Goal: Transaction & Acquisition: Purchase product/service

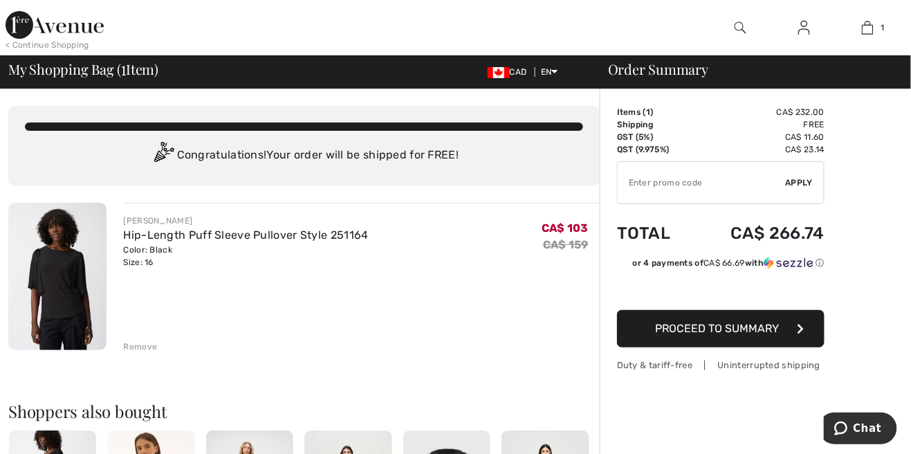
click at [745, 119] on td "Free" at bounding box center [759, 124] width 132 height 12
click at [61, 302] on img at bounding box center [57, 276] width 98 height 147
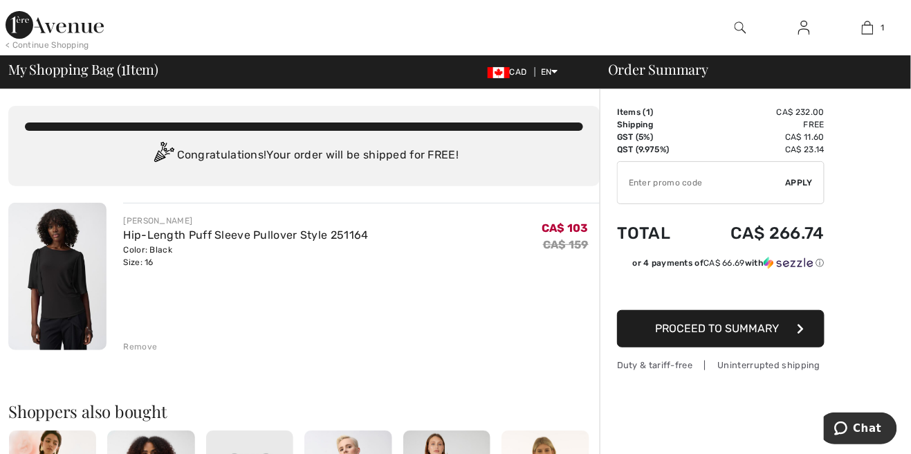
click at [129, 348] on div "Remove" at bounding box center [140, 346] width 34 height 12
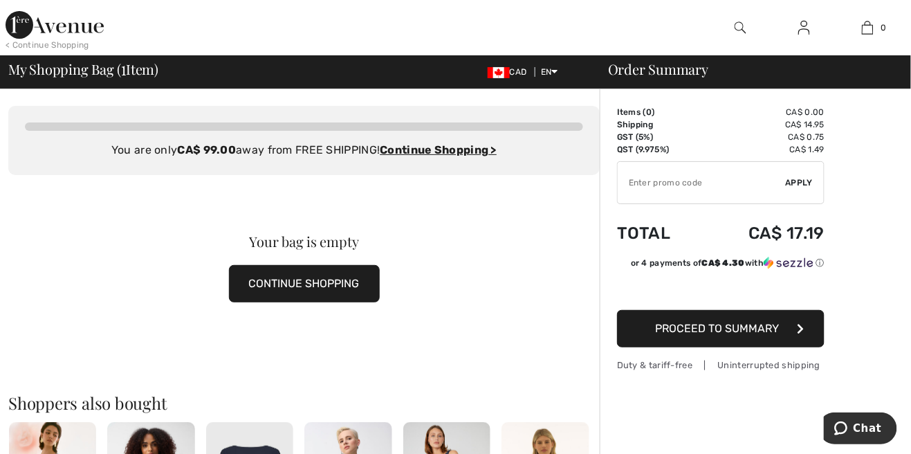
click at [57, 24] on img at bounding box center [55, 25] width 98 height 28
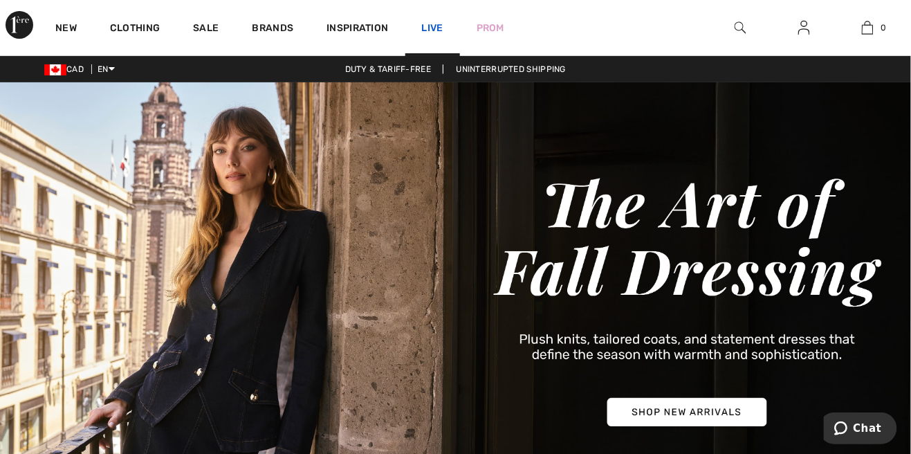
click at [432, 33] on link "Live" at bounding box center [432, 28] width 21 height 15
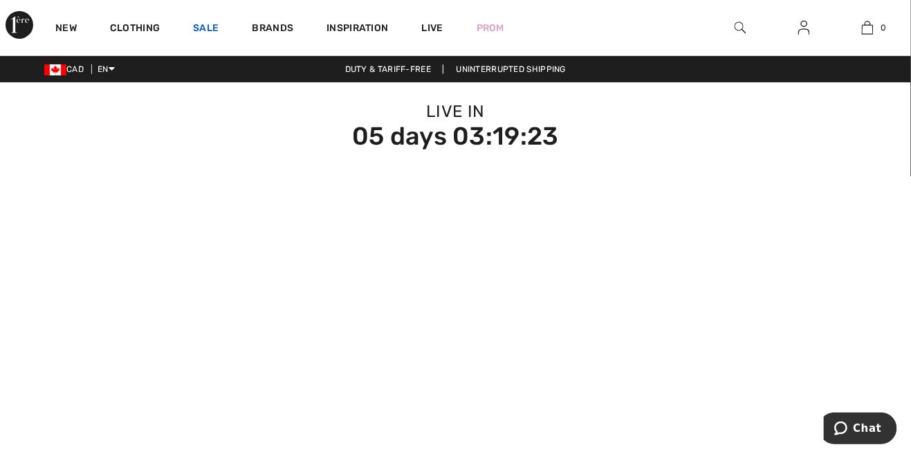
click at [205, 25] on link "Sale" at bounding box center [206, 29] width 26 height 15
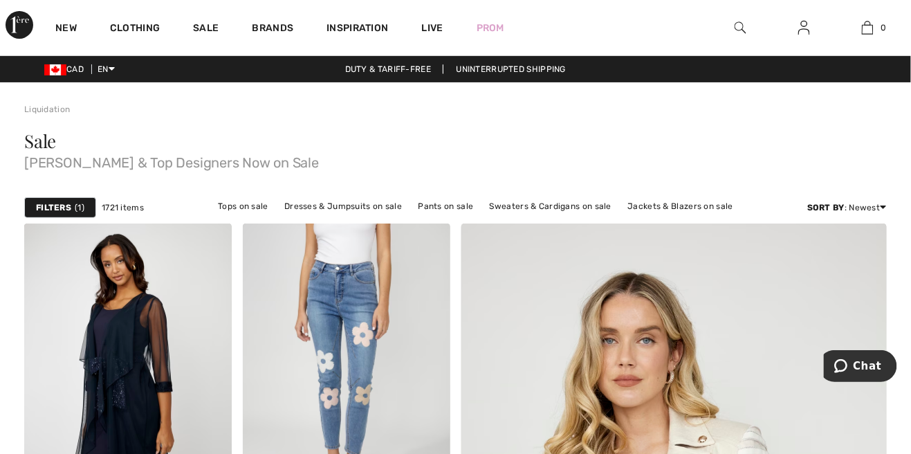
click at [51, 203] on strong "Filters" at bounding box center [53, 207] width 35 height 12
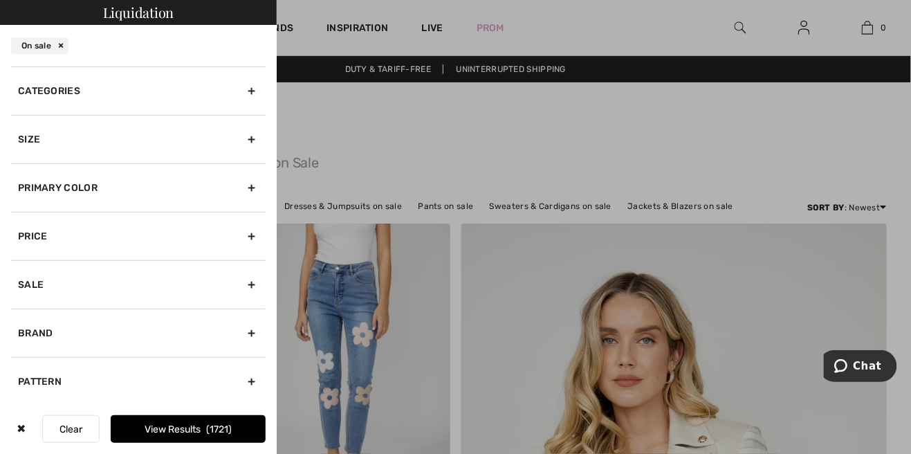
click at [34, 149] on div "Size" at bounding box center [138, 139] width 255 height 48
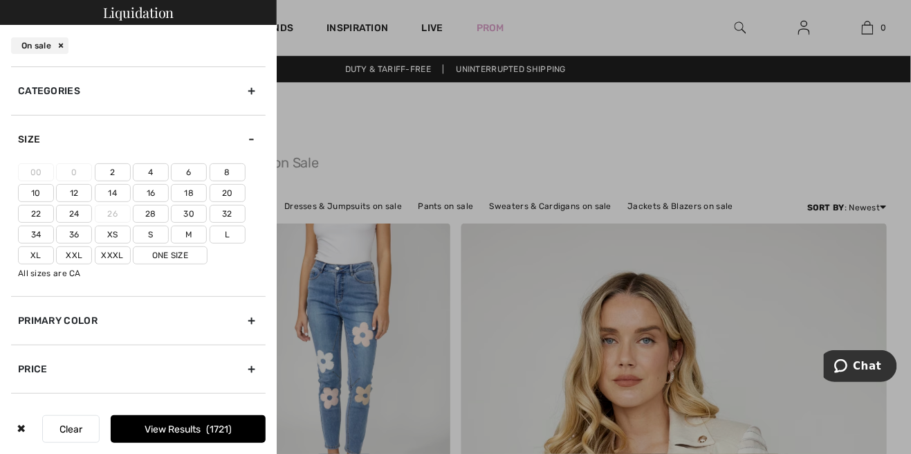
click at [161, 190] on label "16" at bounding box center [151, 193] width 36 height 18
click at [0, 0] on input"] "16" at bounding box center [0, 0] width 0 height 0
click at [31, 255] on label "Xl" at bounding box center [36, 255] width 36 height 18
click at [0, 0] on input"] "Xl" at bounding box center [0, 0] width 0 height 0
click at [39, 328] on div "Primary Color" at bounding box center [138, 320] width 255 height 48
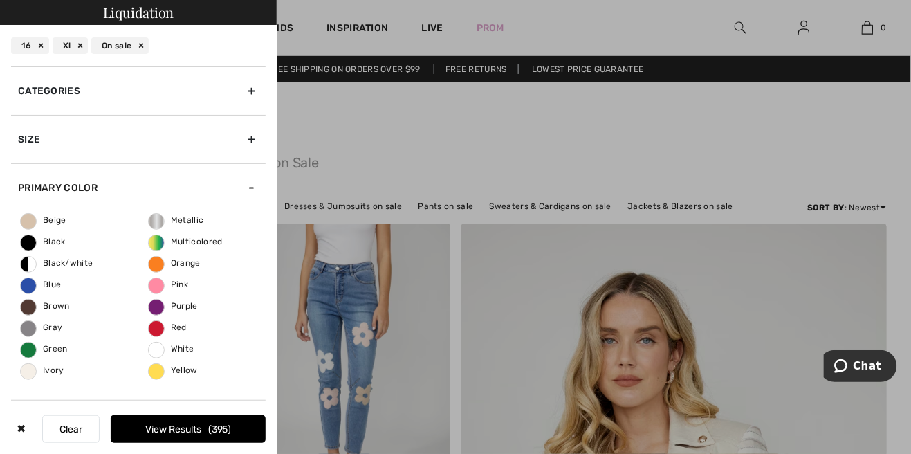
click at [32, 243] on span "Black" at bounding box center [43, 242] width 45 height 10
click at [0, 0] on input "Black" at bounding box center [0, 0] width 0 height 0
click at [26, 268] on label "Black/white" at bounding box center [28, 264] width 17 height 17
click at [0, 0] on input "Black/white" at bounding box center [0, 0] width 0 height 0
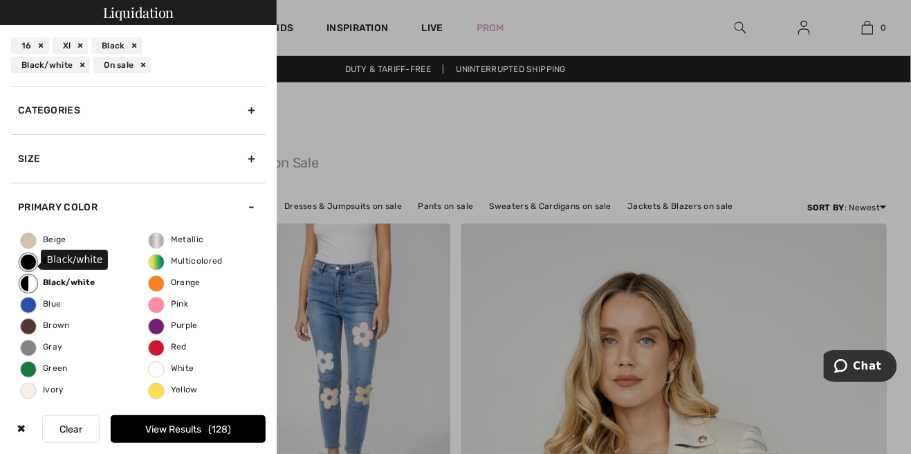
click at [28, 306] on span "Blue" at bounding box center [41, 304] width 40 height 10
click at [0, 0] on input "Blue" at bounding box center [0, 0] width 0 height 0
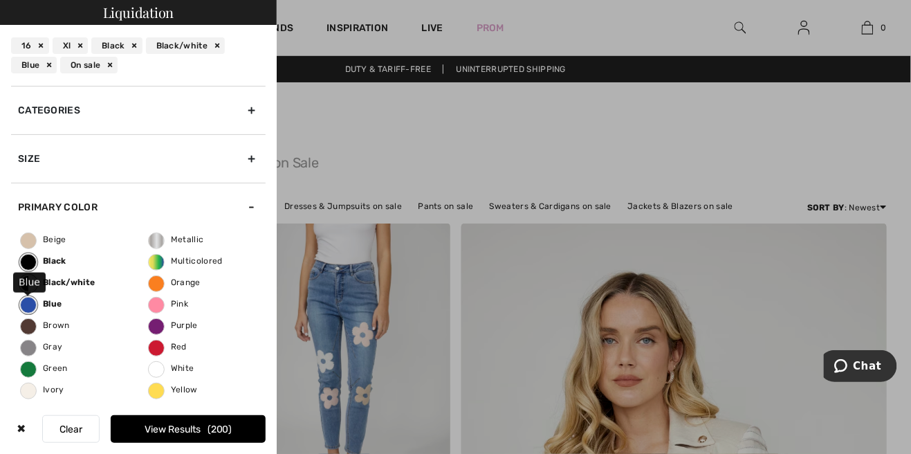
click at [32, 324] on span "Brown" at bounding box center [45, 325] width 49 height 10
click at [0, 0] on input "Brown" at bounding box center [0, 0] width 0 height 0
click at [26, 342] on span "Gray" at bounding box center [42, 347] width 42 height 10
click at [0, 0] on input "Gray" at bounding box center [0, 0] width 0 height 0
click at [246, 432] on button "View Results 206" at bounding box center [188, 429] width 155 height 28
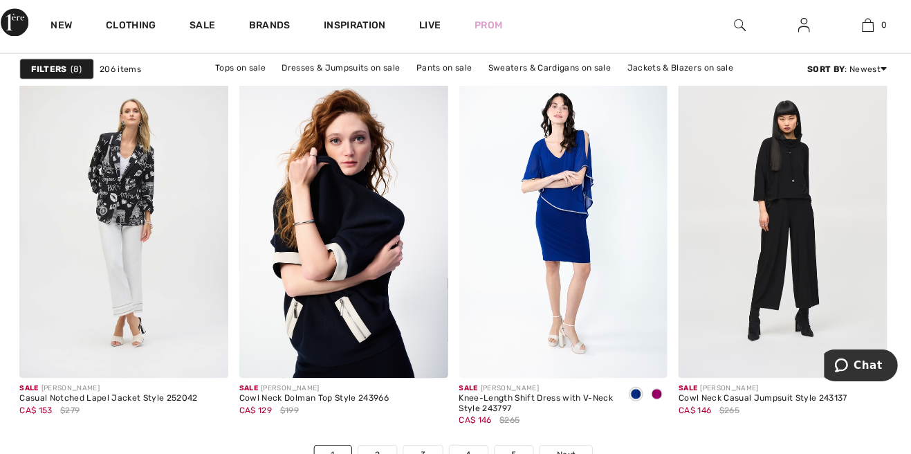
scroll to position [5665, 0]
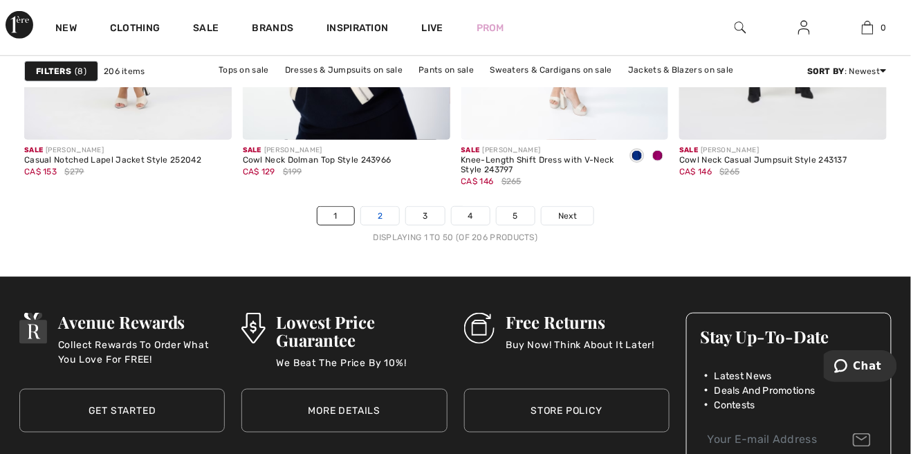
click at [382, 214] on link "2" at bounding box center [380, 216] width 38 height 18
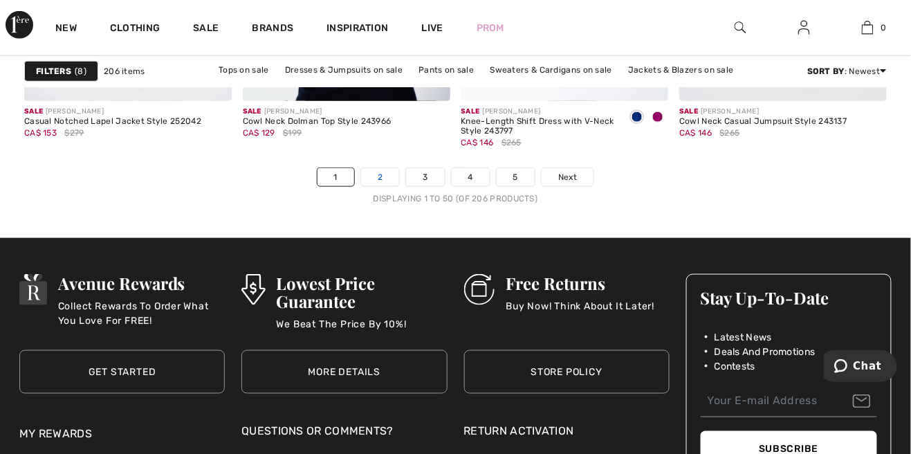
scroll to position [5970, 0]
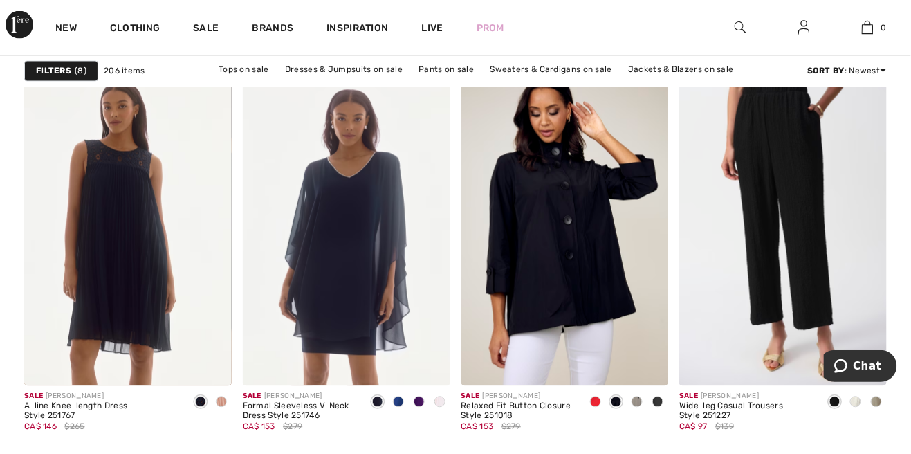
scroll to position [4881, 0]
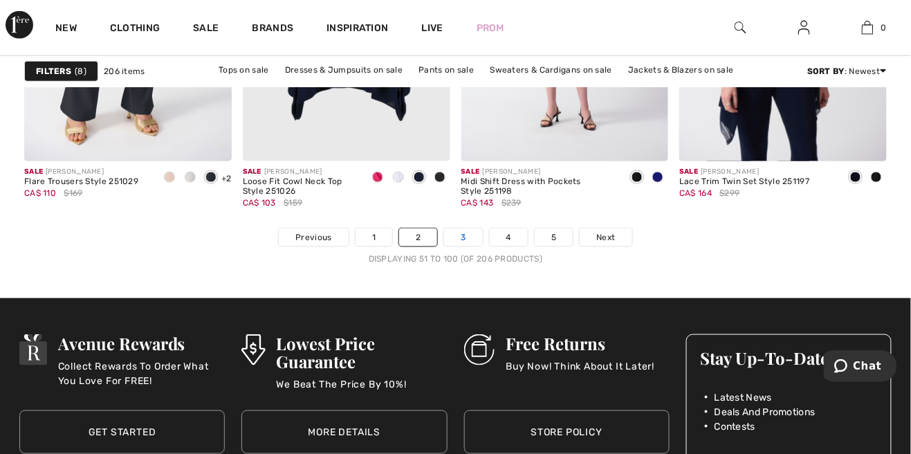
click at [450, 236] on link "3" at bounding box center [463, 237] width 38 height 18
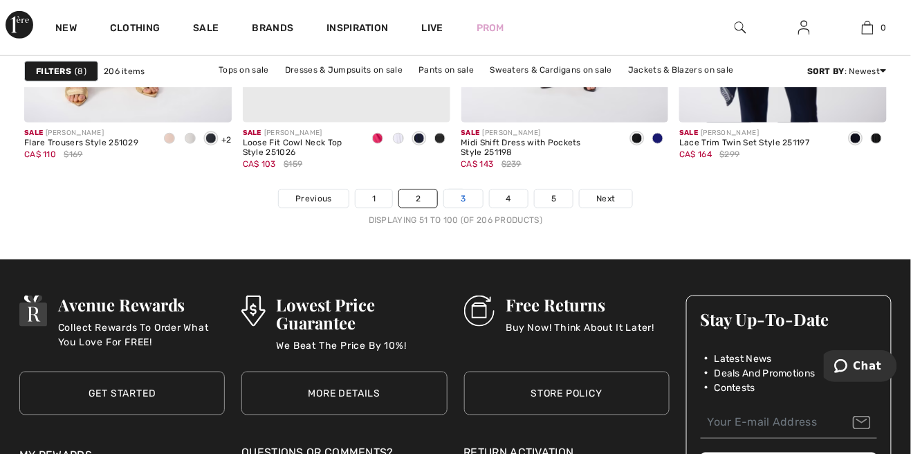
scroll to position [5948, 0]
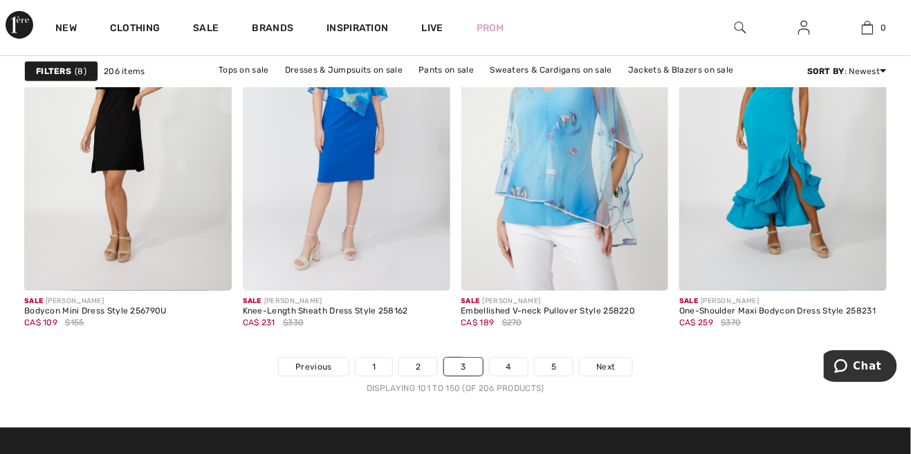
scroll to position [5761, 0]
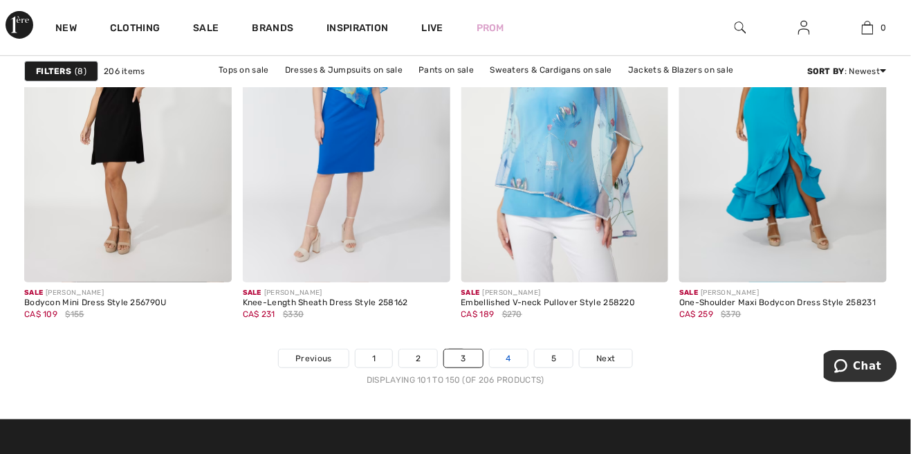
click at [513, 360] on link "4" at bounding box center [509, 358] width 38 height 18
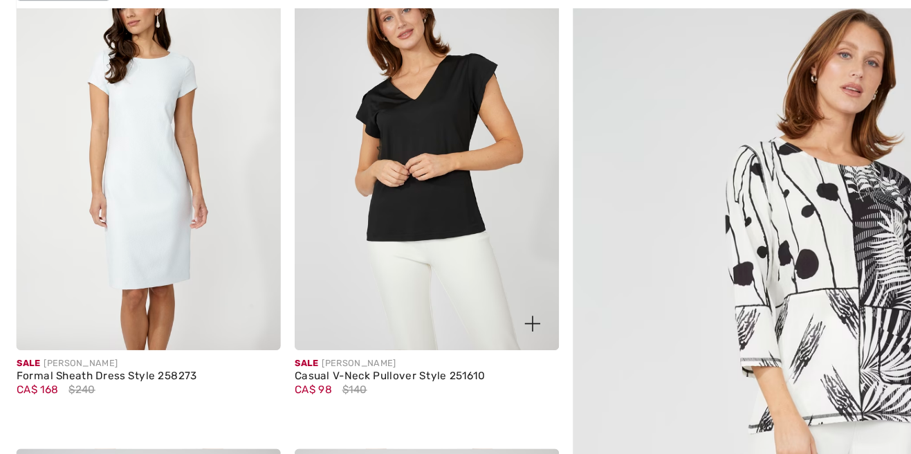
click at [384, 243] on img at bounding box center [347, 199] width 208 height 311
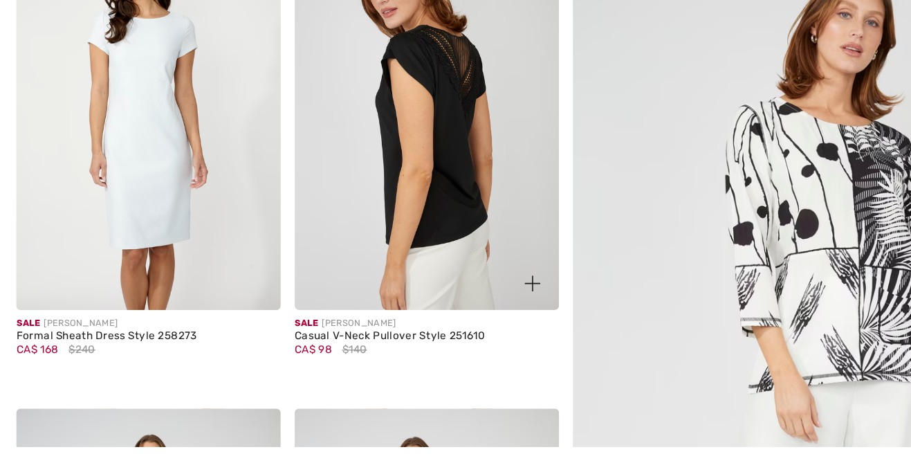
scroll to position [202, 0]
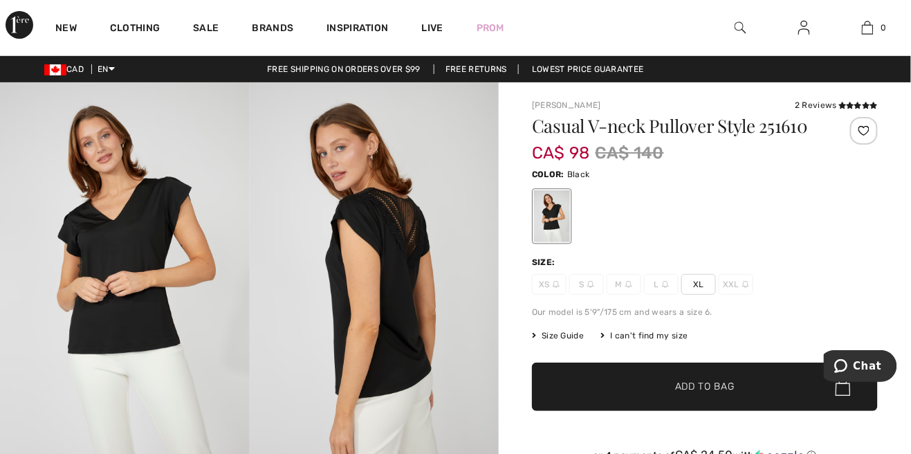
click at [744, 376] on span "✔ Added to Bag Add to Bag" at bounding box center [705, 387] width 346 height 48
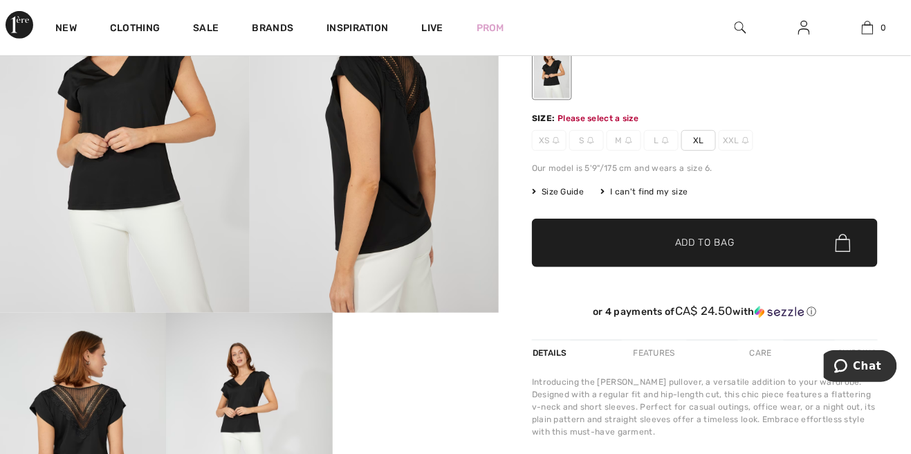
scroll to position [145, 0]
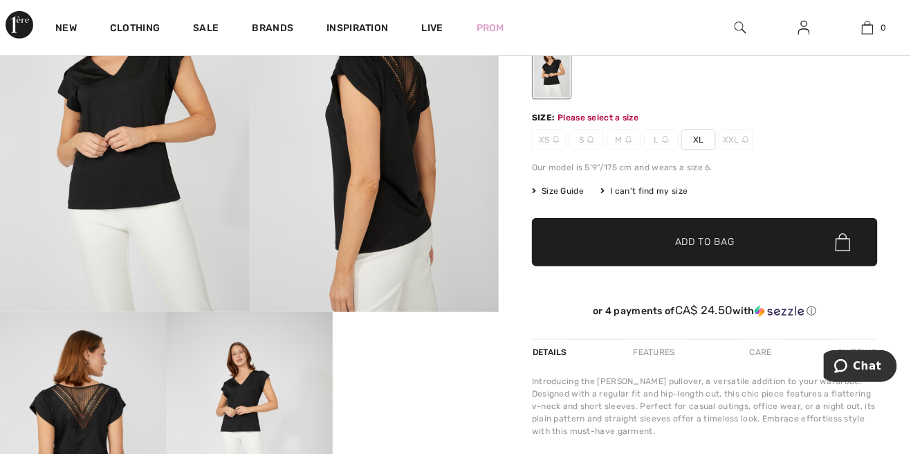
click at [704, 140] on span "XL" at bounding box center [698, 139] width 35 height 21
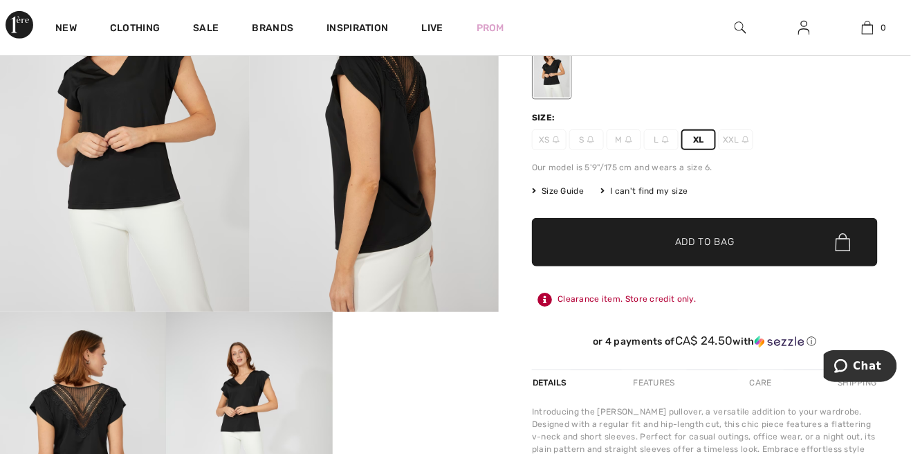
click at [758, 244] on span "✔ Added to Bag Add to Bag" at bounding box center [705, 242] width 346 height 48
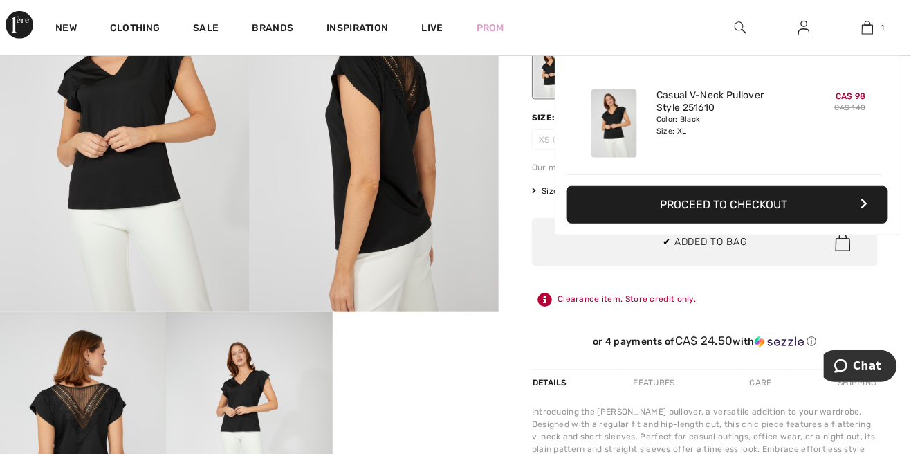
scroll to position [0, 0]
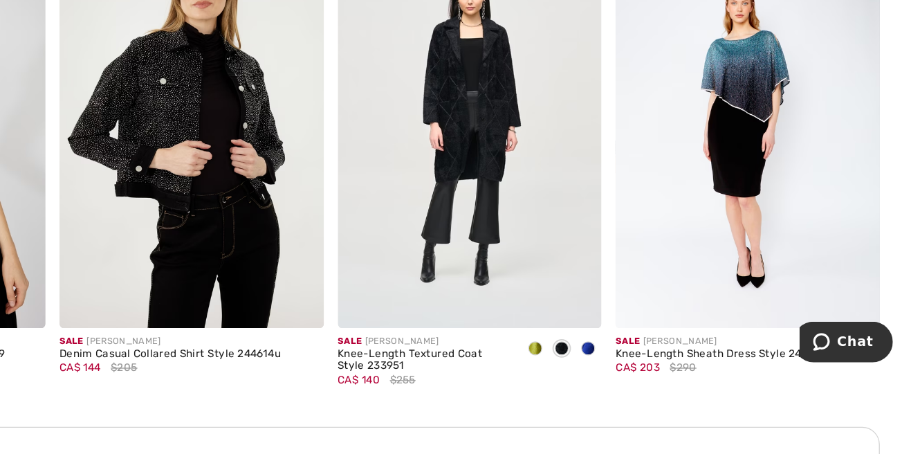
scroll to position [1326, 0]
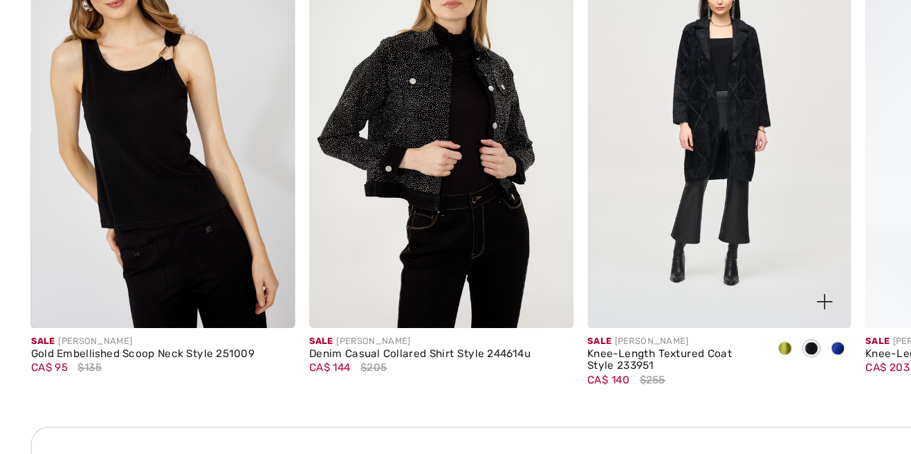
click at [595, 270] on img at bounding box center [565, 199] width 208 height 311
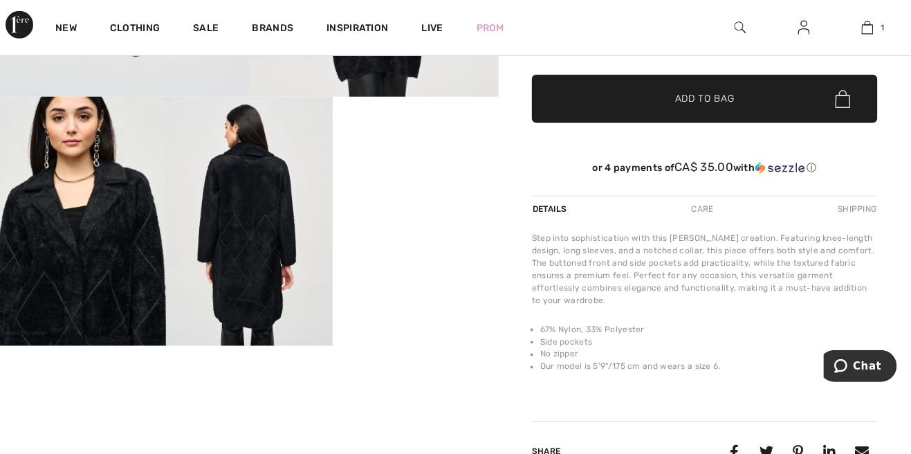
scroll to position [387, 0]
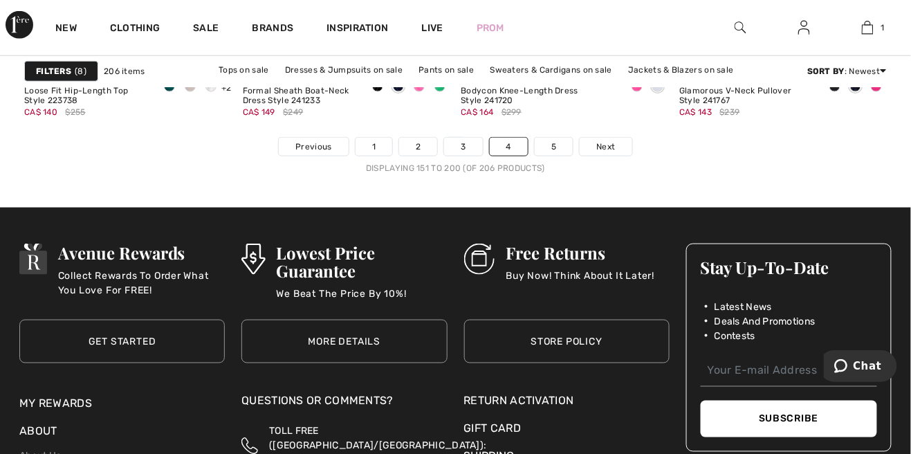
scroll to position [5977, 0]
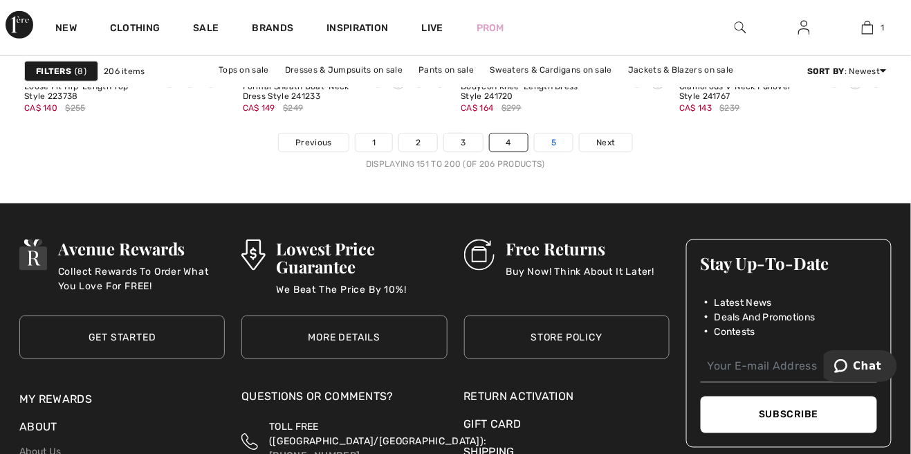
click at [556, 149] on link "5" at bounding box center [554, 143] width 38 height 18
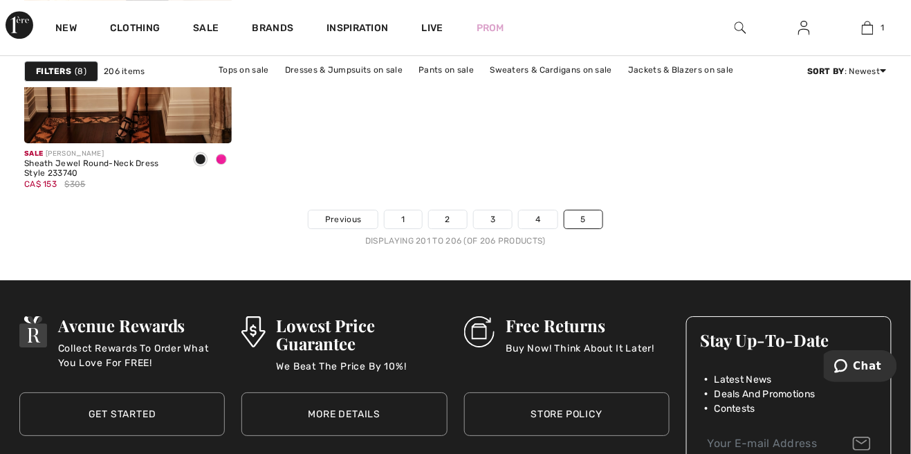
scroll to position [1148, 0]
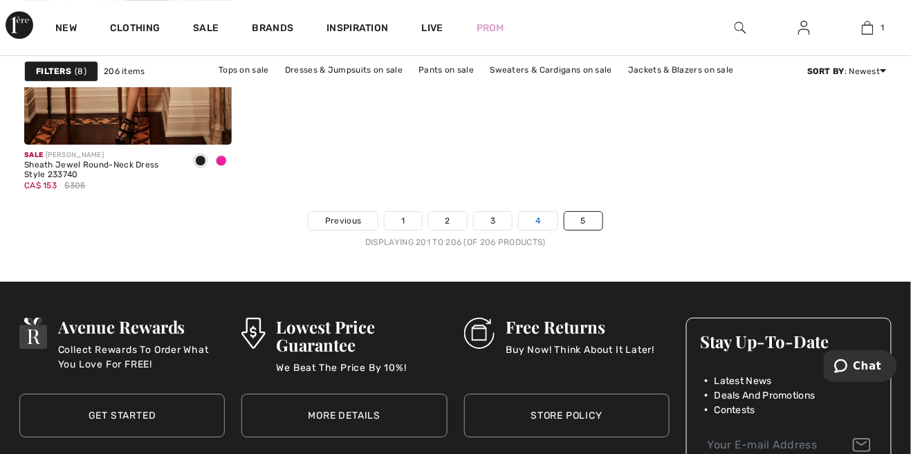
click at [538, 221] on link "4" at bounding box center [538, 221] width 38 height 18
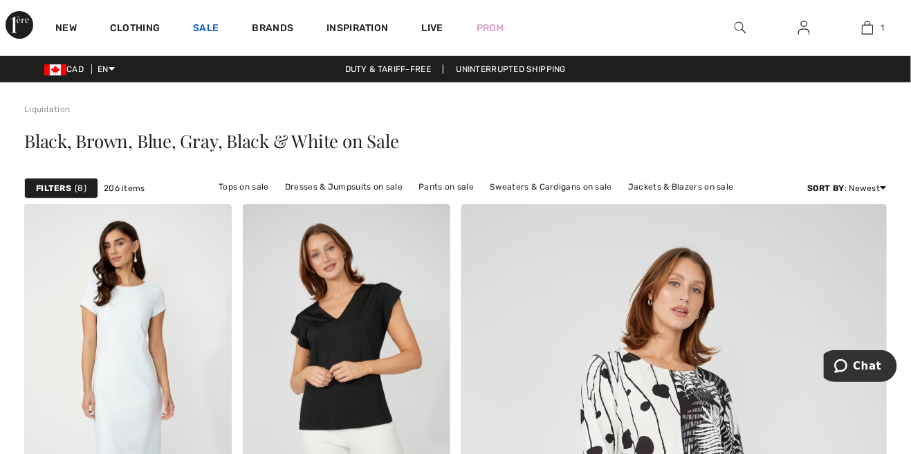
click at [204, 32] on link "Sale" at bounding box center [206, 29] width 26 height 15
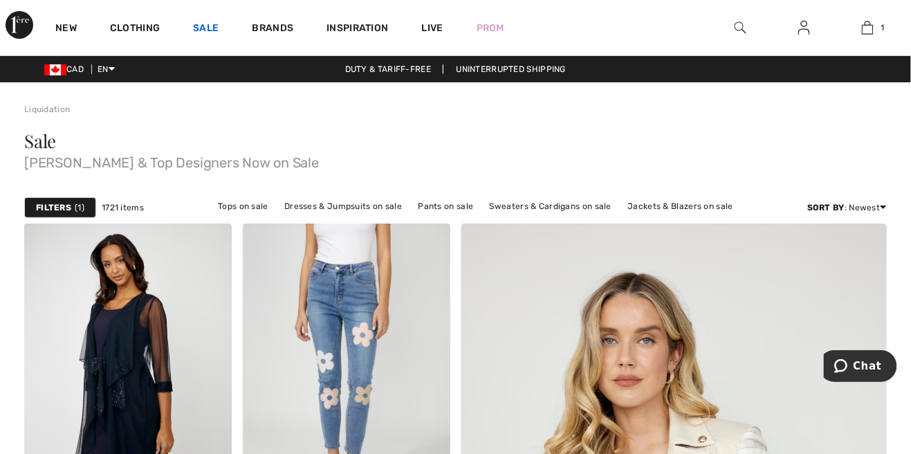
click at [208, 27] on link "Sale" at bounding box center [206, 29] width 26 height 15
click at [247, 209] on link "Tops on sale" at bounding box center [243, 206] width 64 height 18
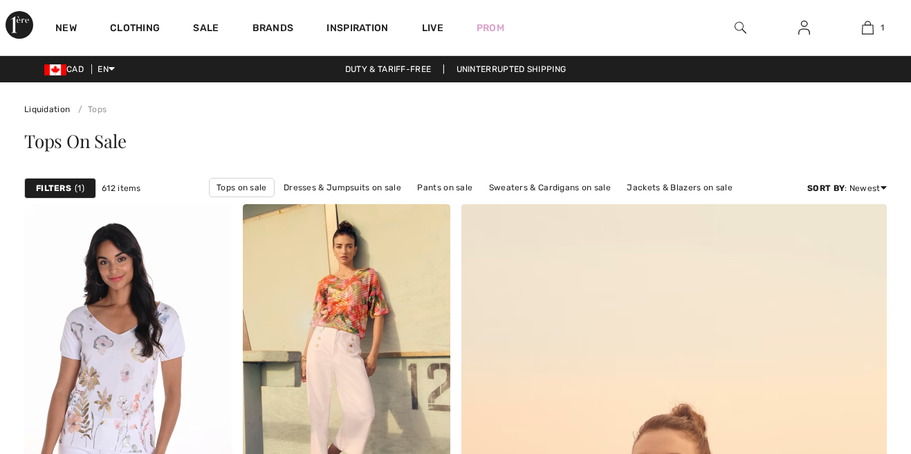
checkbox input "true"
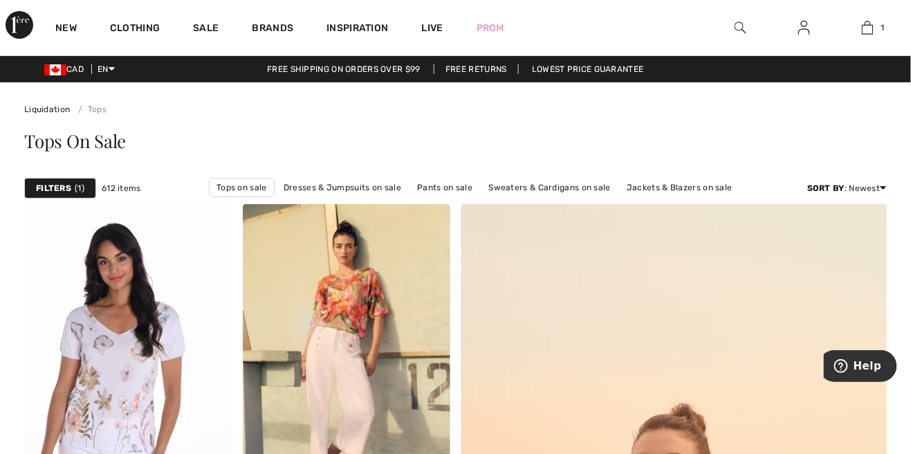
click at [62, 185] on strong "Filters" at bounding box center [53, 188] width 35 height 12
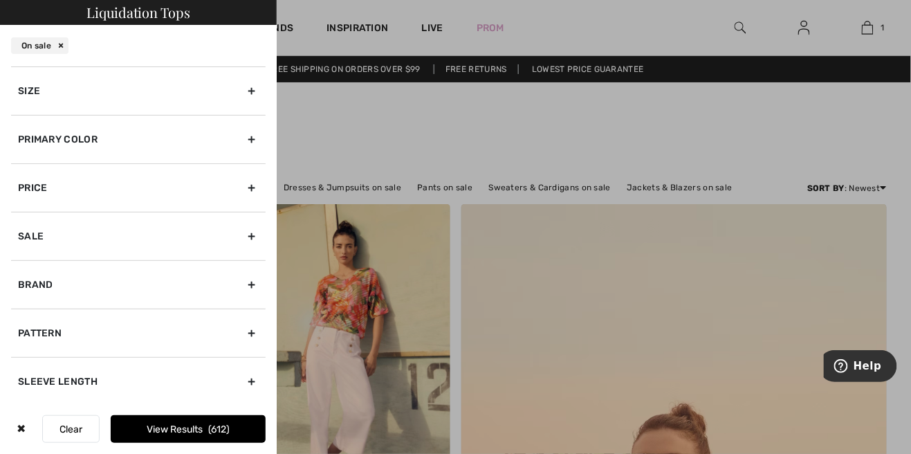
click at [53, 144] on div "Primary Color" at bounding box center [138, 139] width 255 height 48
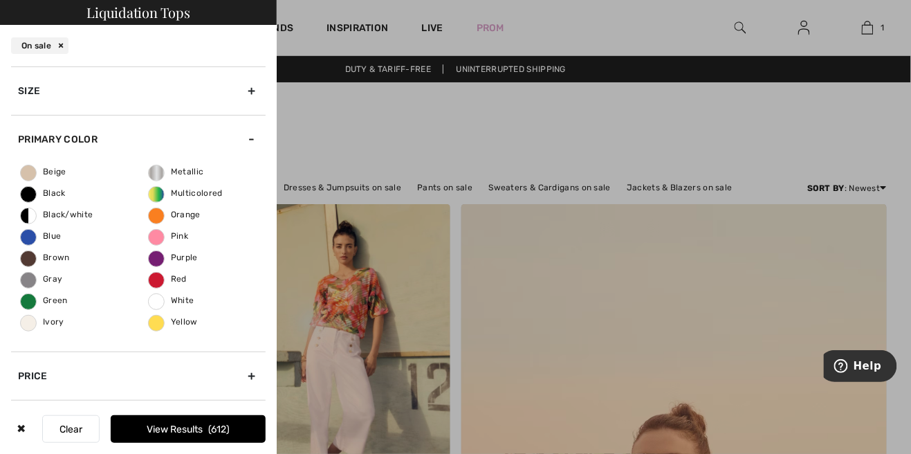
click at [29, 190] on span "Black" at bounding box center [43, 193] width 45 height 10
click at [0, 0] on input "Black" at bounding box center [0, 0] width 0 height 0
click at [168, 432] on button "View Results 215" at bounding box center [188, 429] width 155 height 28
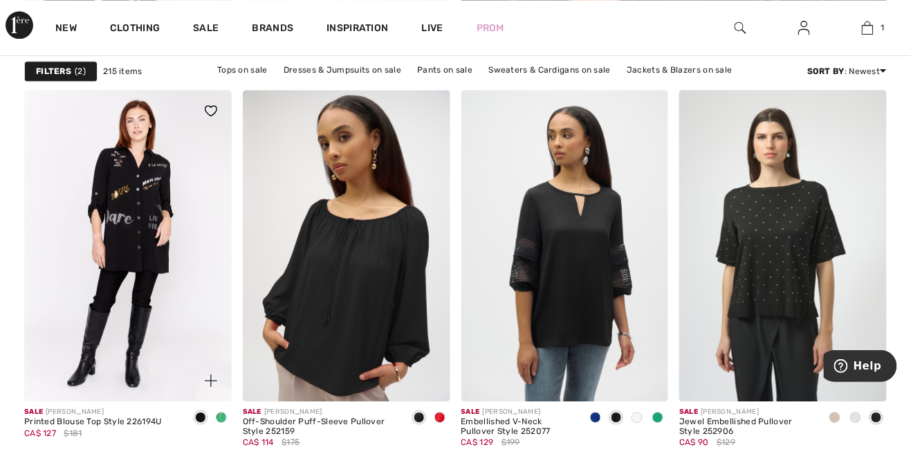
click at [72, 262] on img at bounding box center [128, 245] width 208 height 311
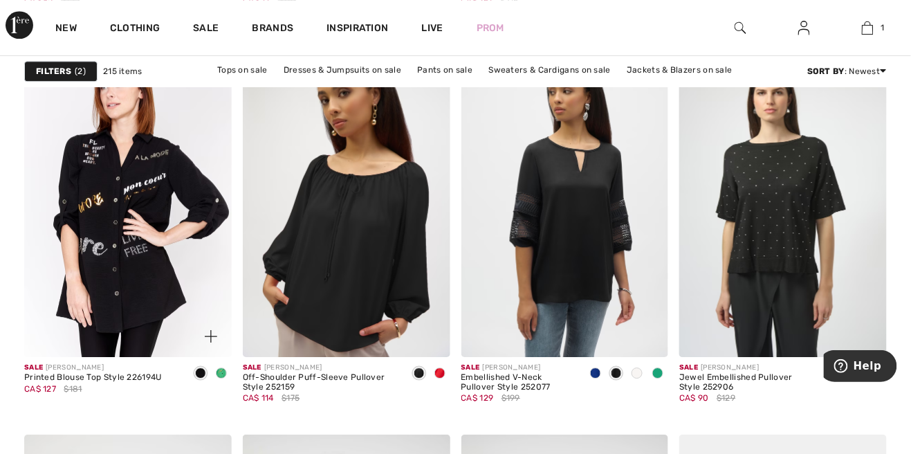
scroll to position [953, 0]
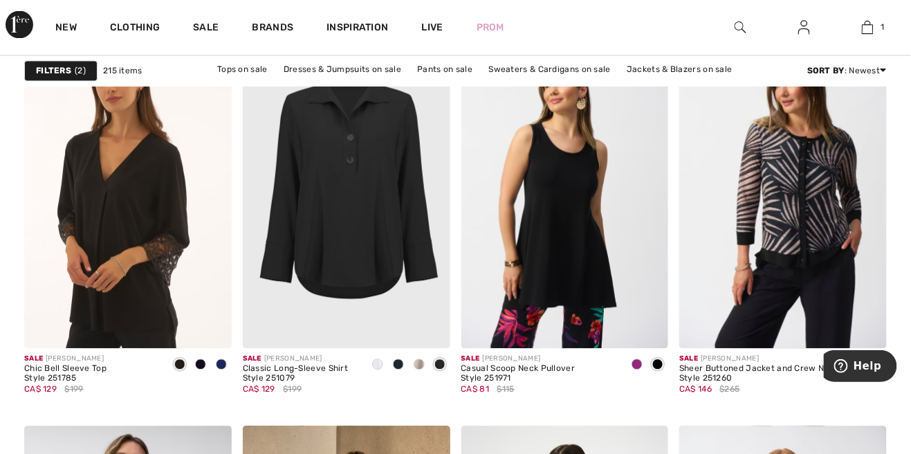
scroll to position [4851, 0]
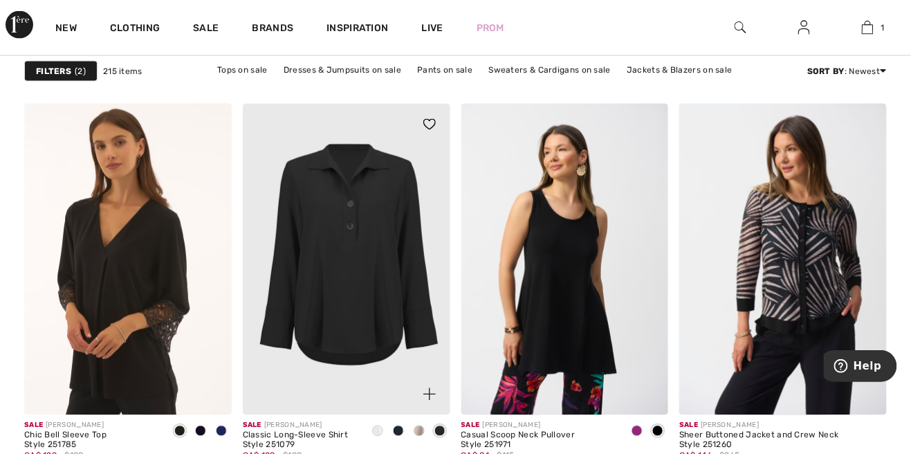
click at [365, 327] on img at bounding box center [347, 259] width 208 height 311
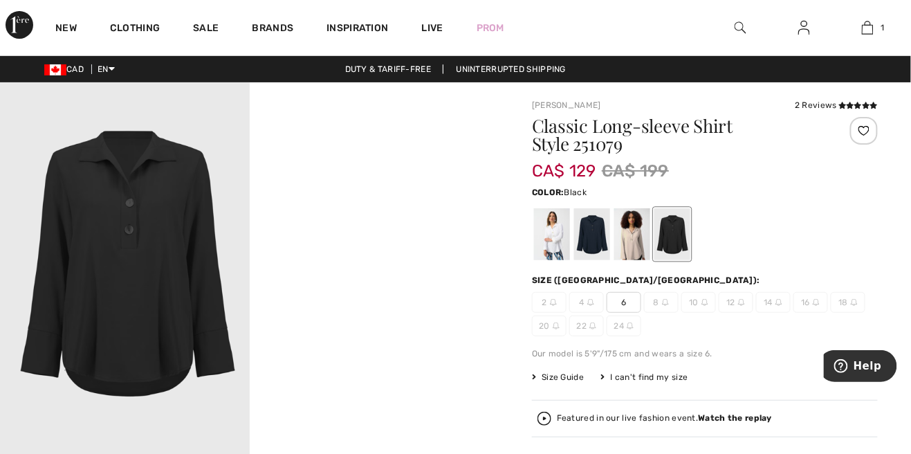
click at [595, 239] on div at bounding box center [592, 234] width 36 height 52
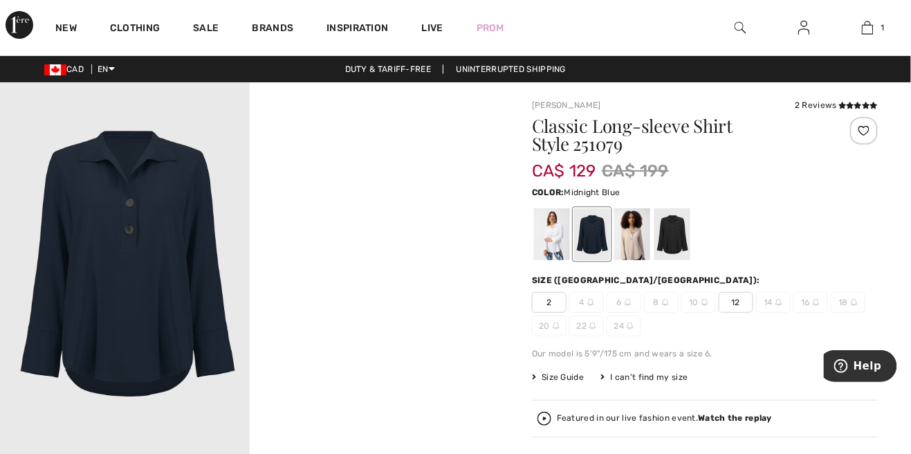
click at [666, 247] on div at bounding box center [672, 234] width 36 height 52
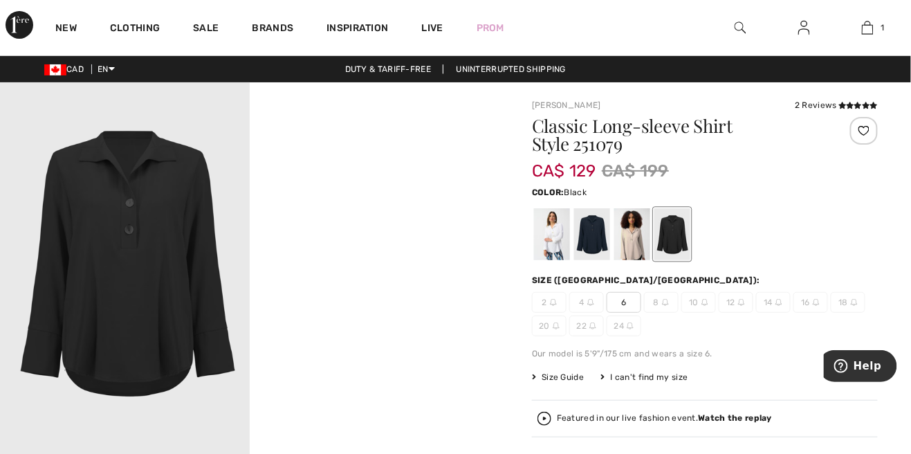
click at [589, 234] on div at bounding box center [592, 234] width 36 height 52
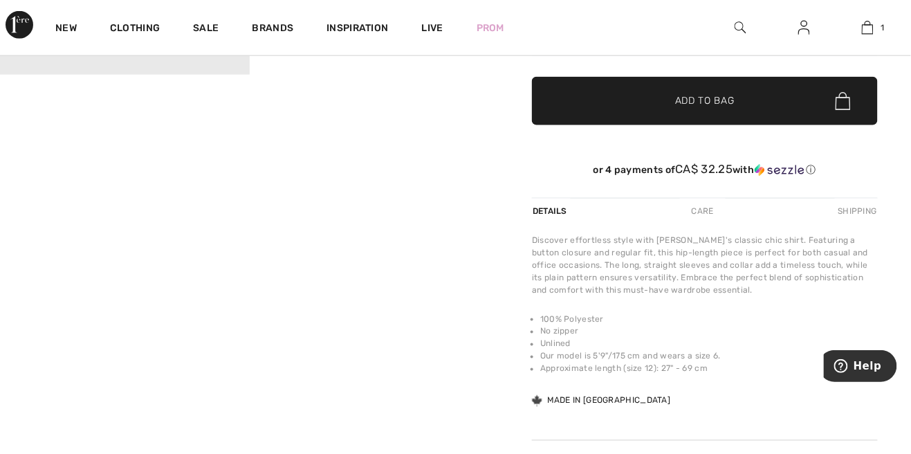
scroll to position [448, 0]
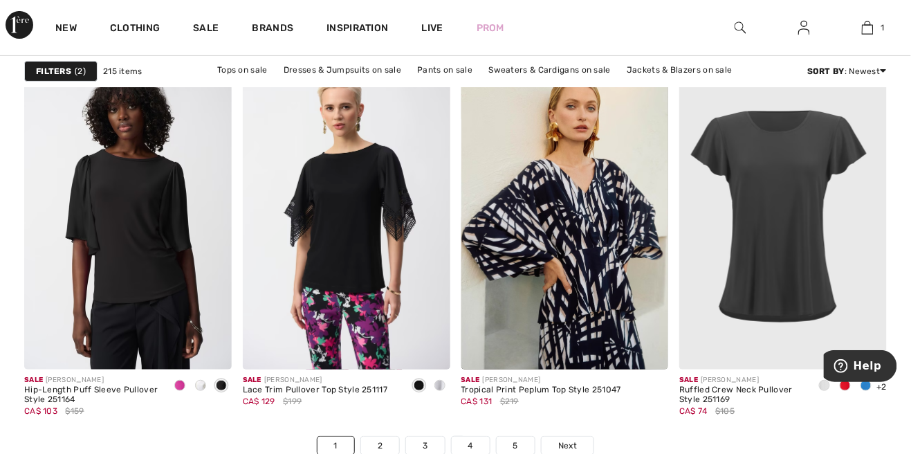
scroll to position [5668, 0]
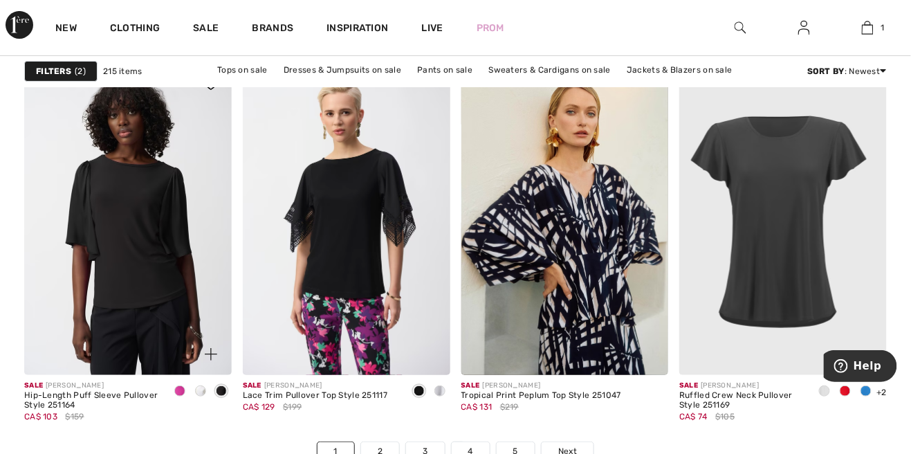
click at [131, 264] on img at bounding box center [128, 219] width 208 height 311
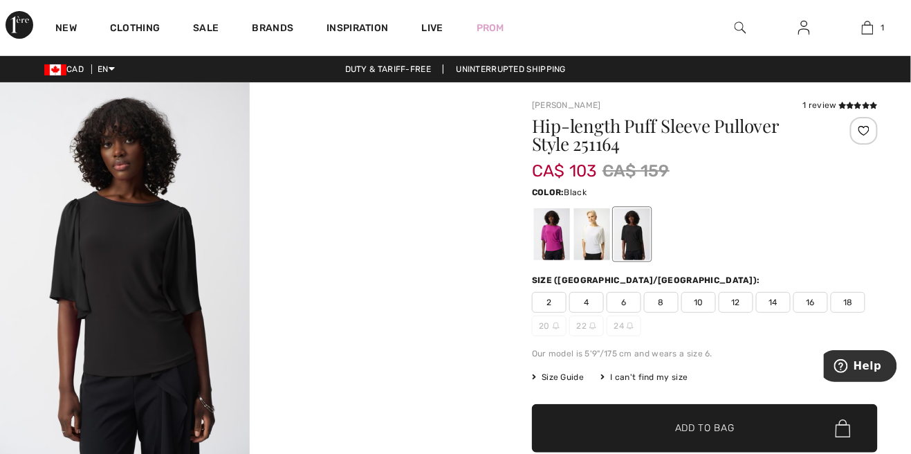
scroll to position [13, 0]
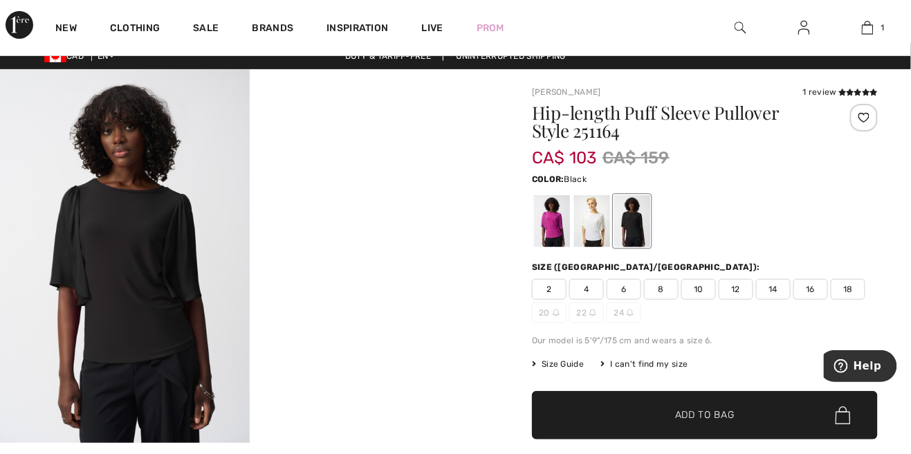
click at [563, 222] on div at bounding box center [552, 221] width 36 height 52
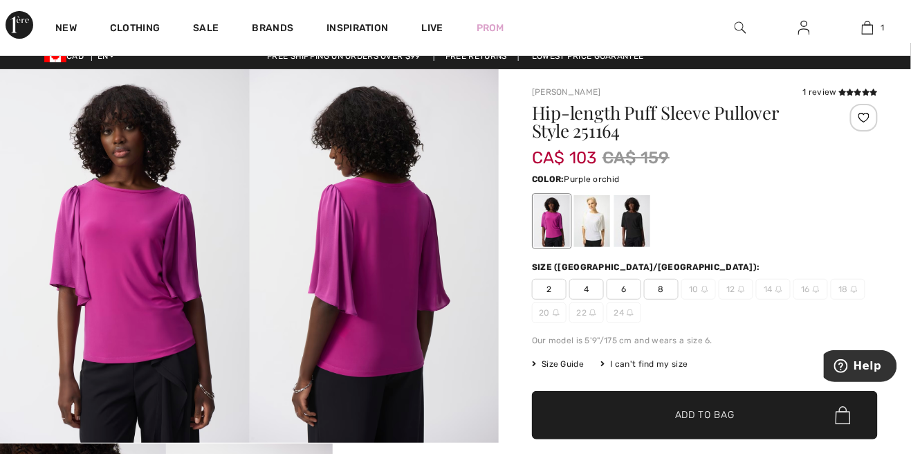
click at [584, 212] on div at bounding box center [592, 221] width 36 height 52
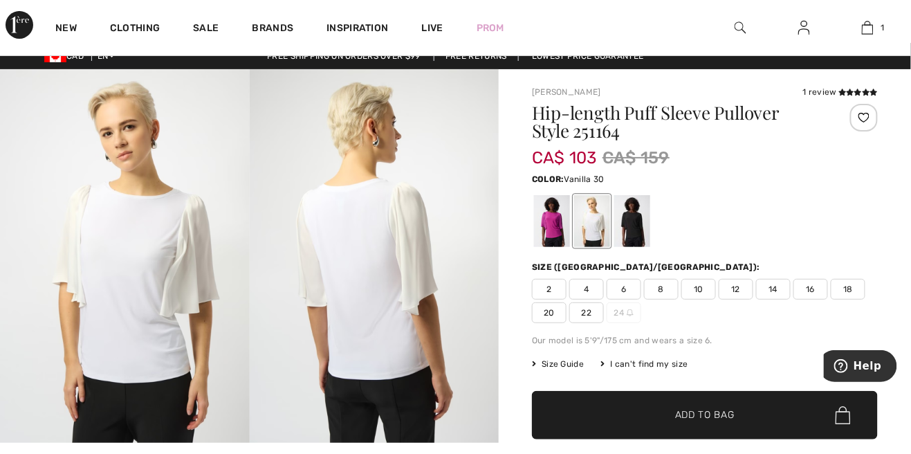
click at [617, 226] on div at bounding box center [632, 221] width 36 height 52
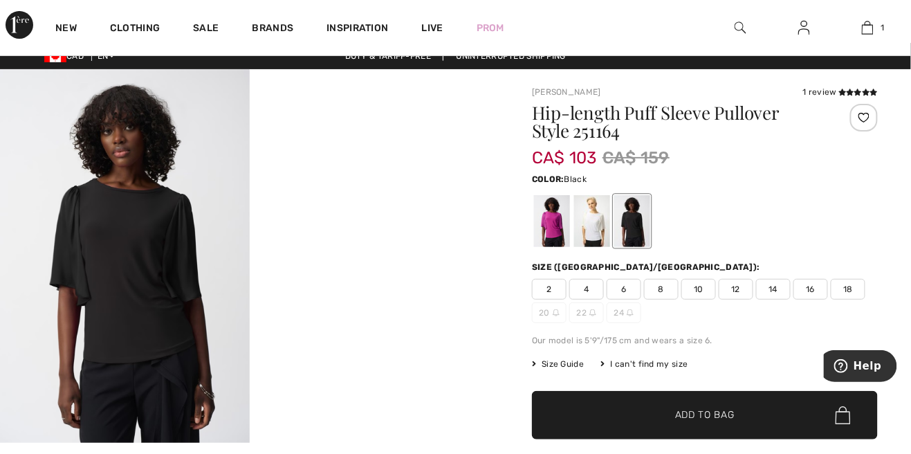
click at [638, 228] on div at bounding box center [632, 221] width 36 height 52
click at [875, 28] on link "1" at bounding box center [868, 27] width 62 height 17
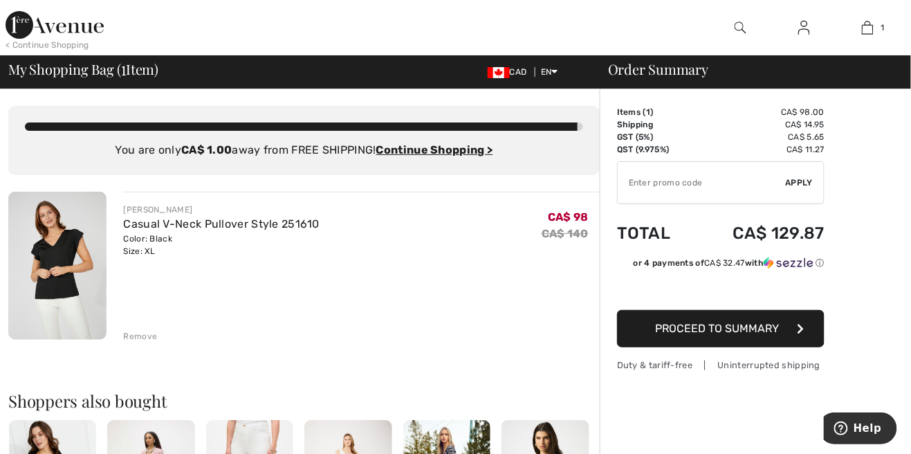
click at [62, 248] on img at bounding box center [57, 266] width 98 height 148
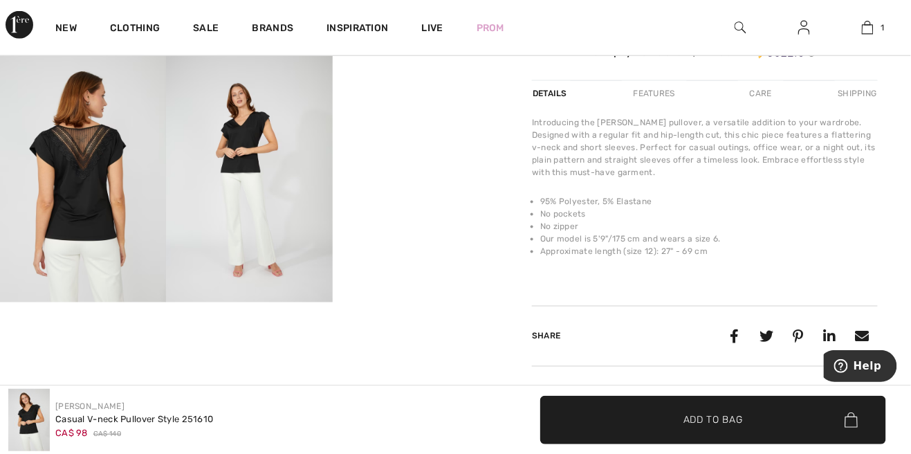
scroll to position [387, 0]
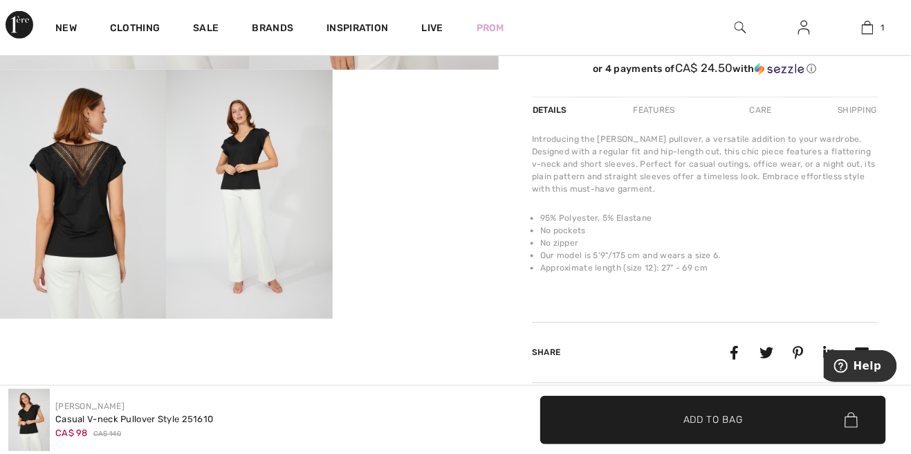
click at [423, 153] on video "Your browser does not support the video tag." at bounding box center [416, 111] width 166 height 83
